Goal: Task Accomplishment & Management: Manage account settings

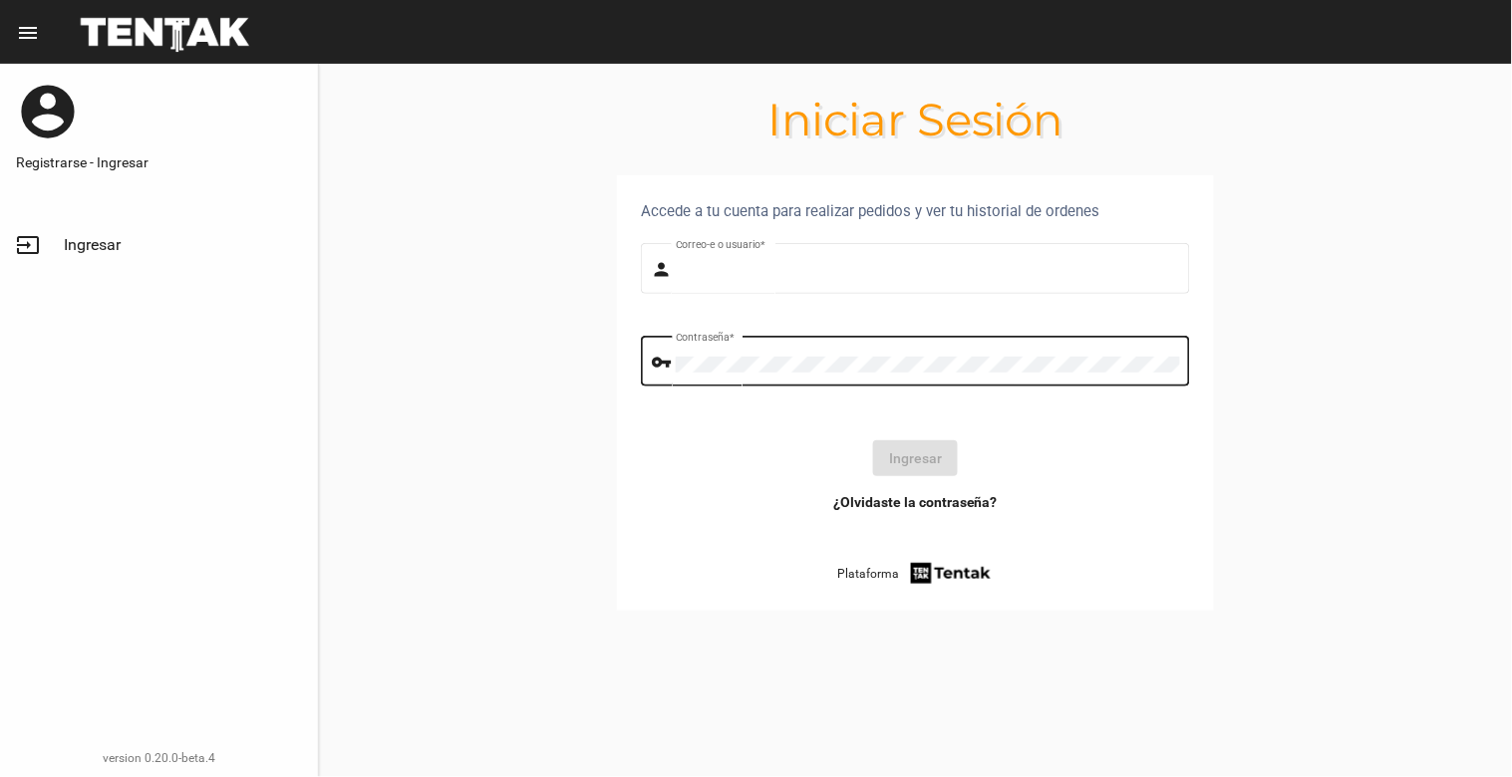
type input "[EMAIL_ADDRESS][DOMAIN_NAME]"
click at [908, 462] on button "Ingresar" at bounding box center [915, 459] width 85 height 36
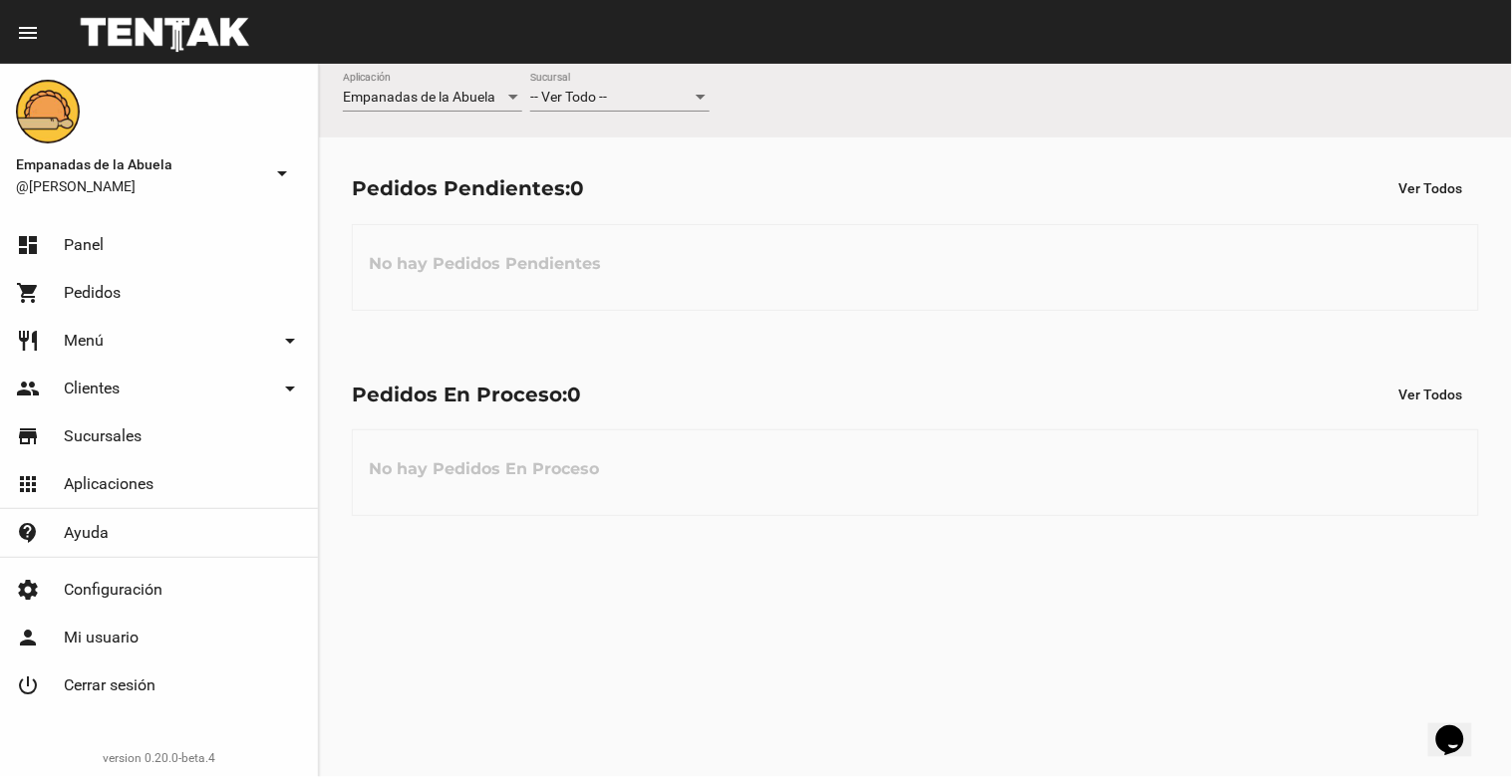
click at [624, 111] on div "-- Ver Todo -- Sucursal" at bounding box center [619, 92] width 179 height 39
click at [636, 174] on span "Lomas de Zamora" at bounding box center [619, 181] width 179 height 42
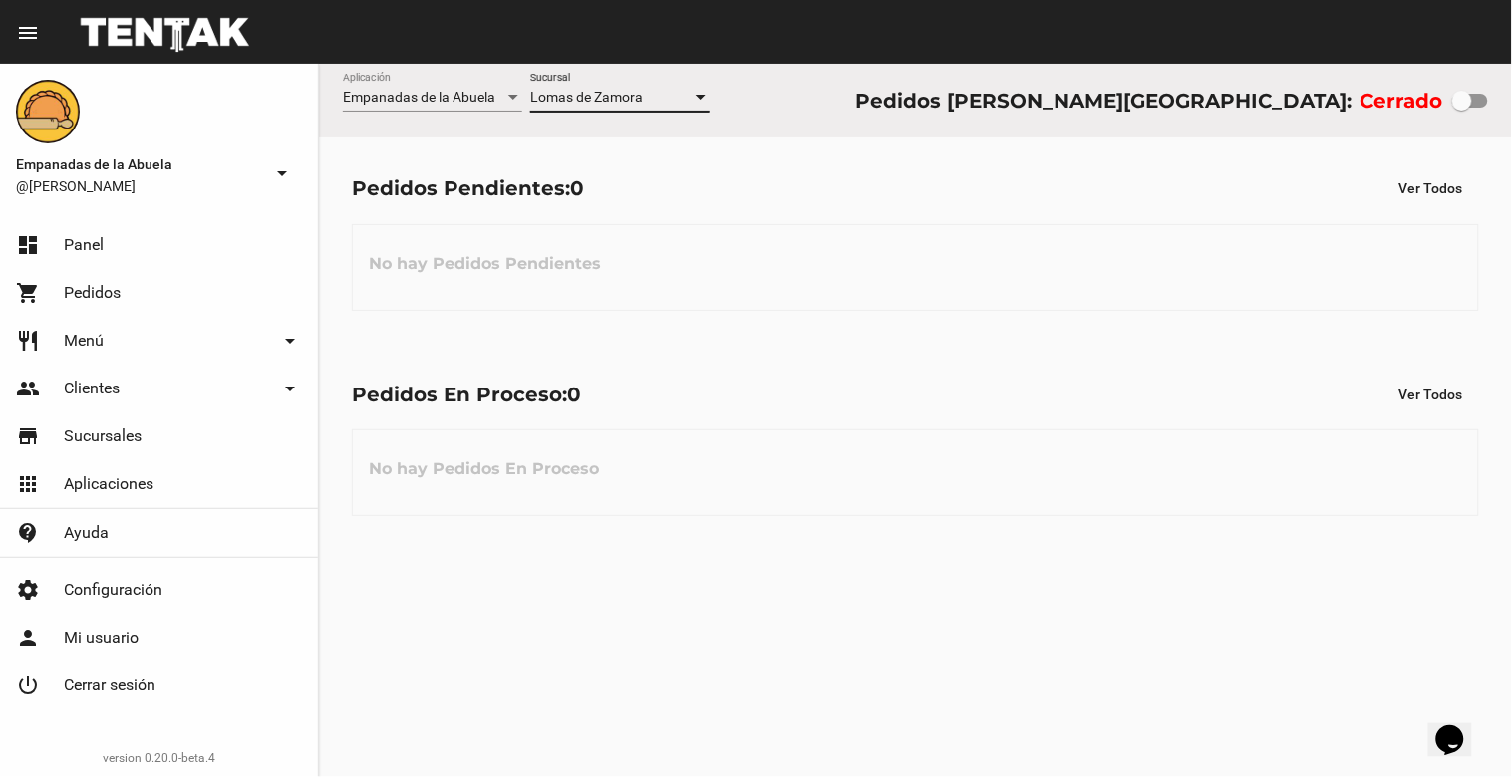
click at [1462, 104] on div at bounding box center [1462, 101] width 20 height 20
click at [1462, 108] on input "checkbox" at bounding box center [1461, 108] width 1 height 1
checkbox input "true"
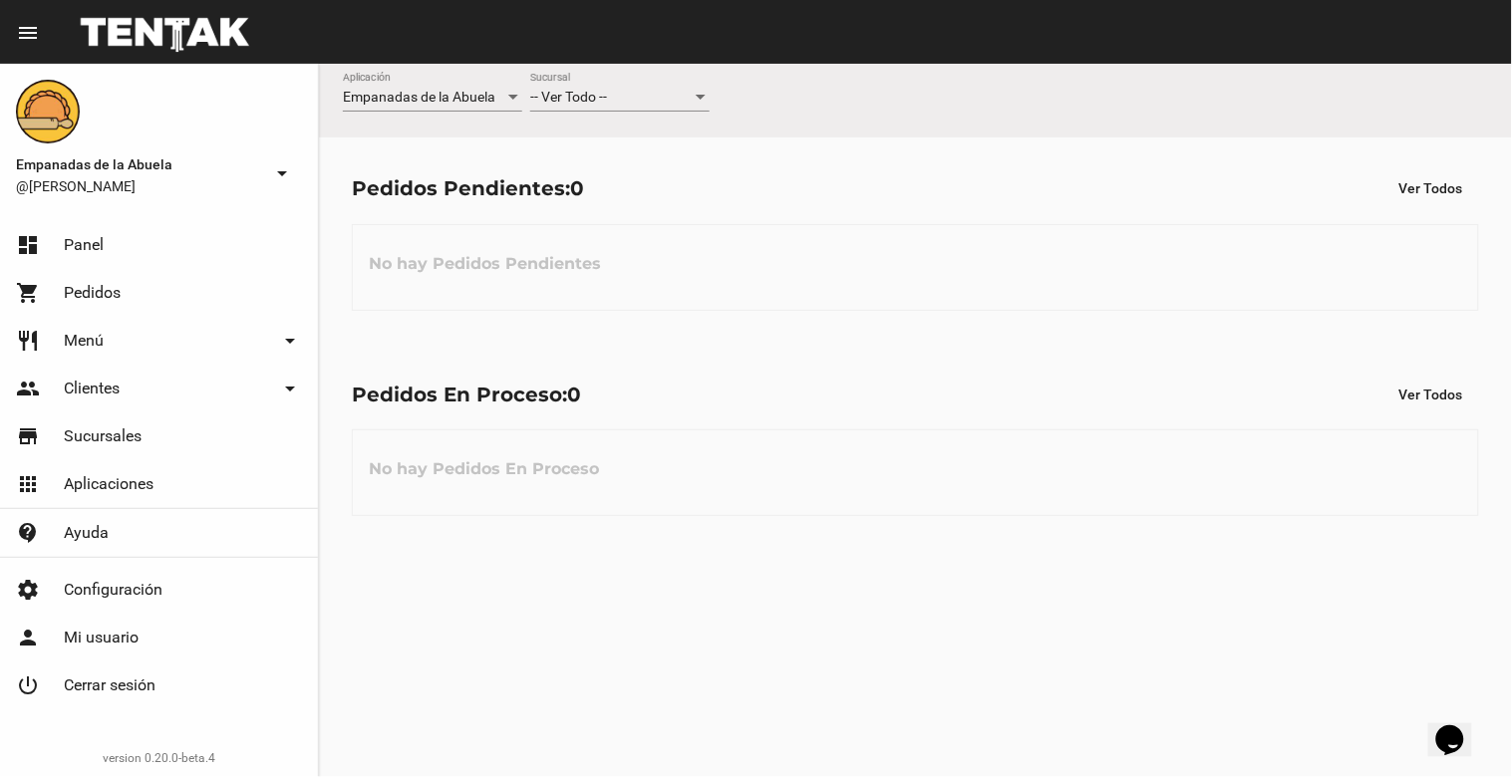
click at [646, 100] on div "-- Ver Todo --" at bounding box center [610, 98] width 161 height 16
click at [648, 177] on span "Lomas de Zamora" at bounding box center [619, 181] width 179 height 42
